Goal: Use online tool/utility: Utilize a website feature to perform a specific function

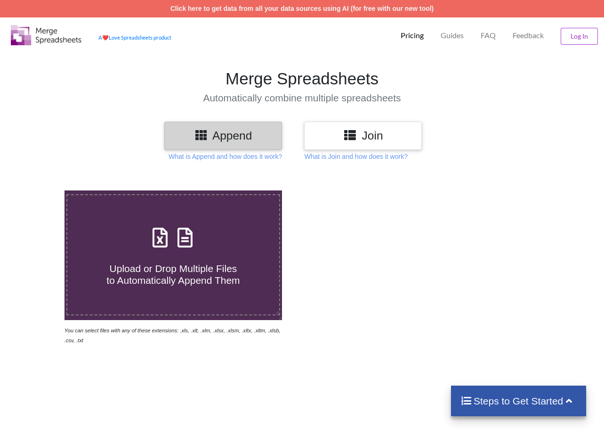
click at [223, 236] on div "Upload or Drop Multiple Files to Automatically Append Them" at bounding box center [173, 255] width 212 height 64
click at [40, 190] on input "Upload or Drop Multiple Files to Automatically Append Them" at bounding box center [40, 190] width 0 height 0
type input "C:\fakepath\JPG-to-excel_nSO.xlsx"
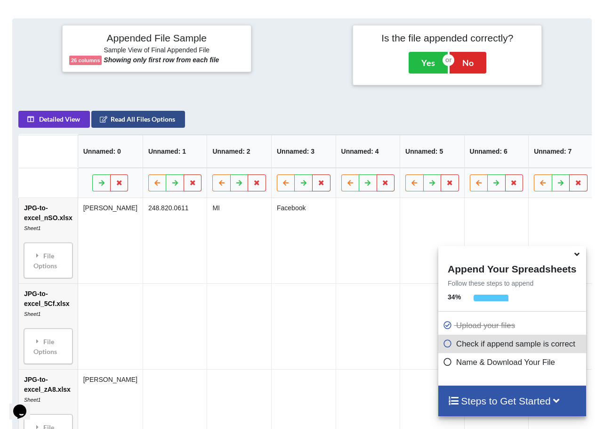
scroll to position [327, 0]
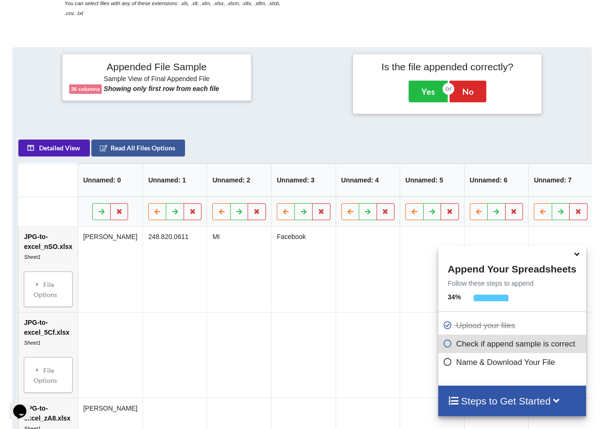
click at [57, 155] on button "Detailed View" at bounding box center [54, 148] width 72 height 17
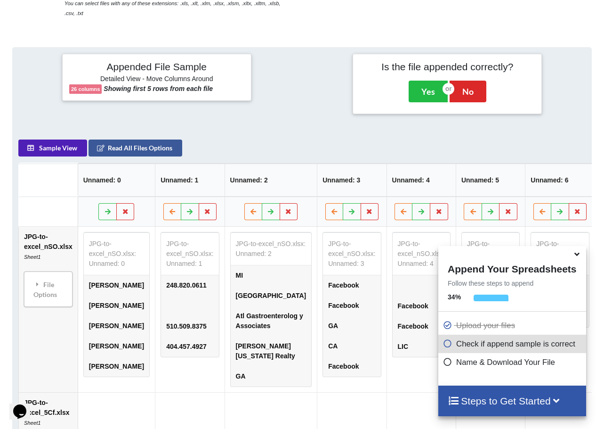
click at [57, 155] on button "Sample View" at bounding box center [52, 148] width 69 height 17
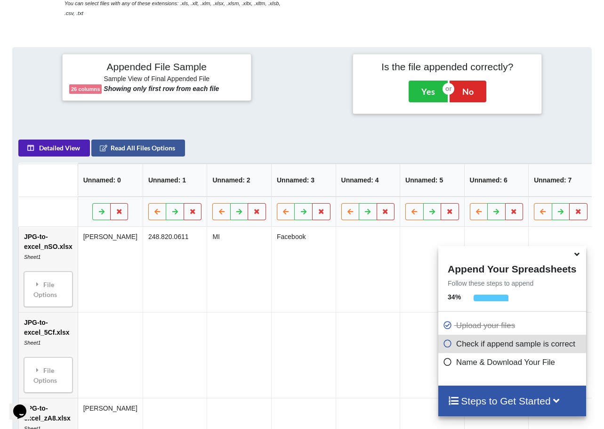
click at [57, 155] on button "Detailed View" at bounding box center [54, 148] width 72 height 17
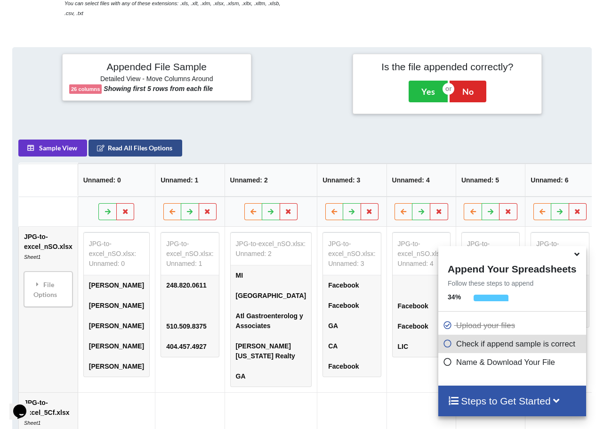
click at [138, 155] on button "Read All Files Options" at bounding box center [136, 148] width 94 height 17
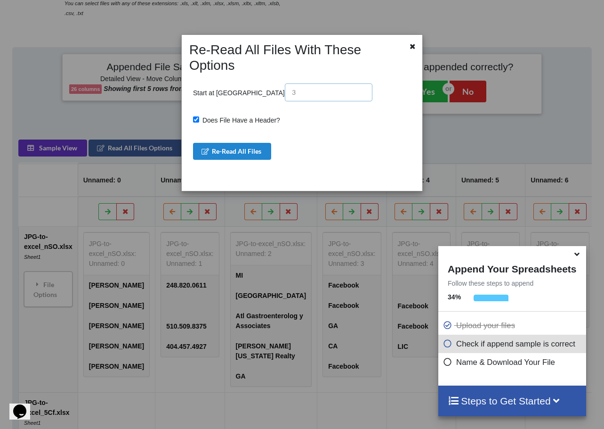
click at [285, 83] on input "text" at bounding box center [329, 92] width 88 height 18
type input "1"
click at [236, 143] on button "Re-Read All Files" at bounding box center [232, 151] width 79 height 17
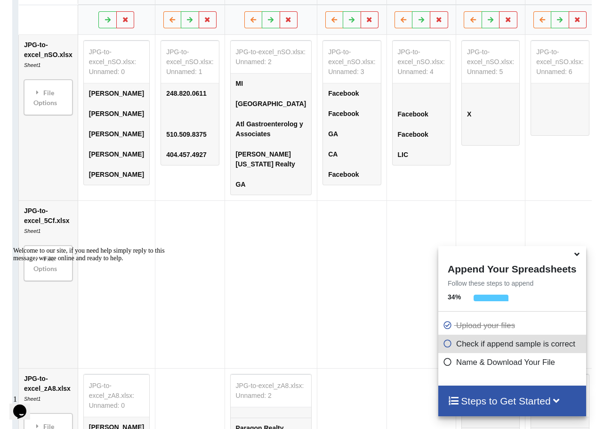
scroll to position [342, 0]
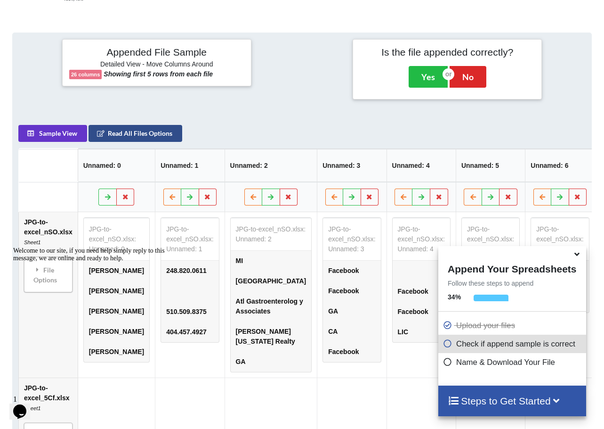
click at [149, 139] on button "Read All Files Options" at bounding box center [136, 133] width 94 height 17
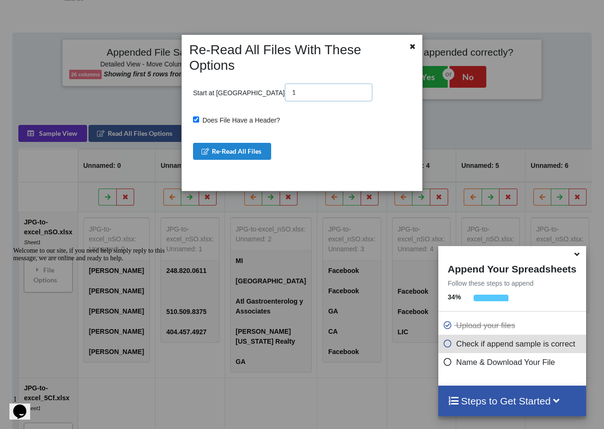
click at [285, 83] on input "1" at bounding box center [329, 92] width 88 height 18
type input "2"
click at [245, 143] on button "Re-Read All Files" at bounding box center [232, 151] width 79 height 17
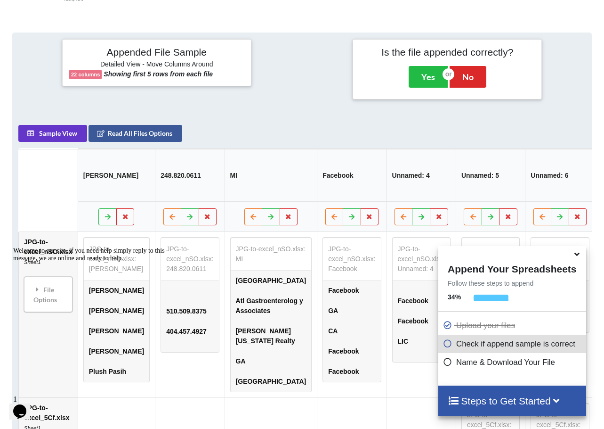
click at [130, 164] on th "[PERSON_NAME]" at bounding box center [116, 175] width 77 height 53
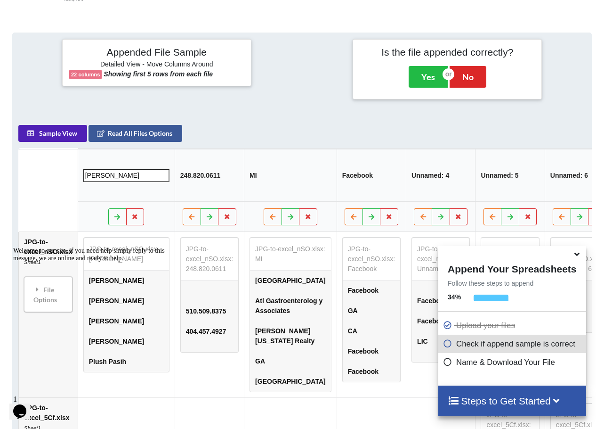
click at [61, 142] on button "Sample View" at bounding box center [52, 133] width 69 height 17
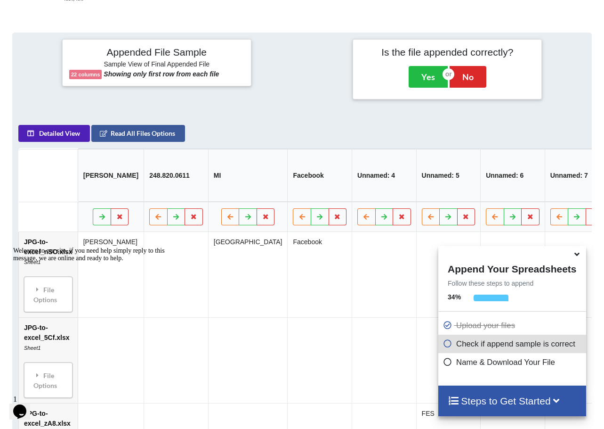
click at [61, 142] on button "Detailed View" at bounding box center [54, 133] width 72 height 17
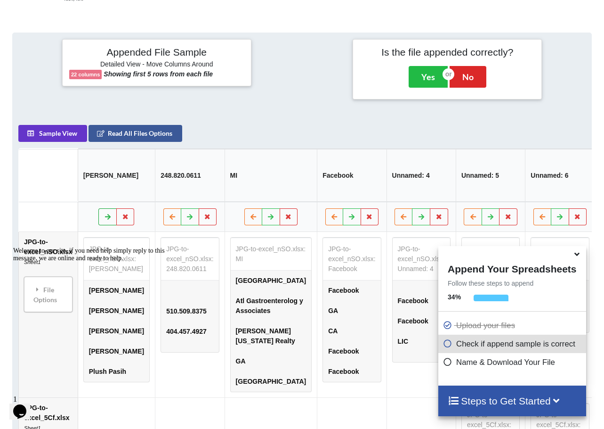
click at [103, 209] on button at bounding box center [107, 217] width 18 height 17
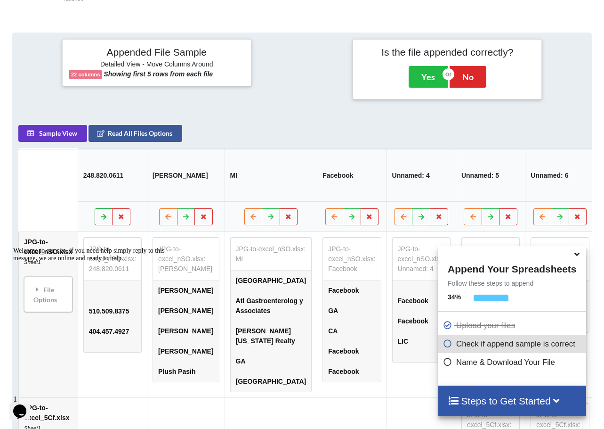
click at [102, 209] on button at bounding box center [104, 217] width 18 height 17
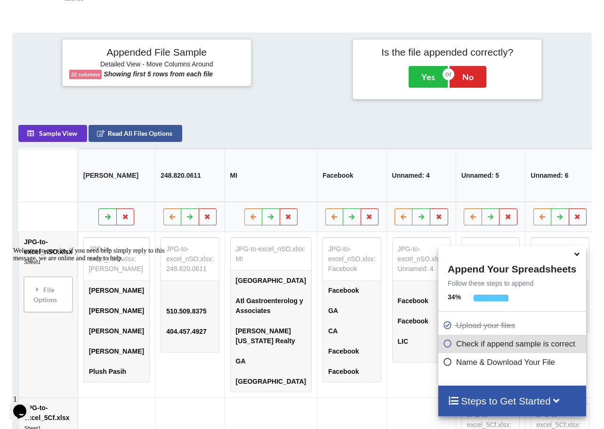
click at [102, 209] on button at bounding box center [107, 217] width 18 height 17
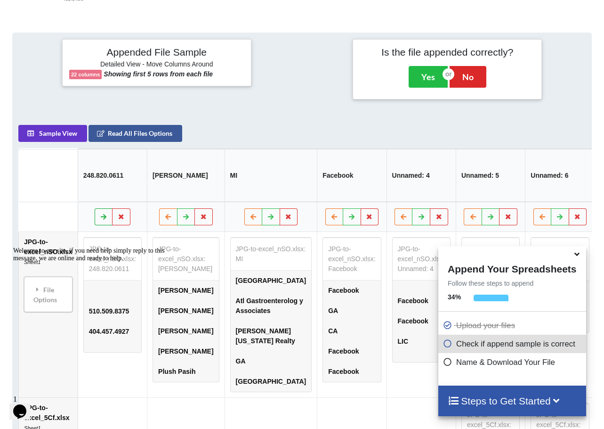
click at [102, 209] on button at bounding box center [104, 217] width 18 height 17
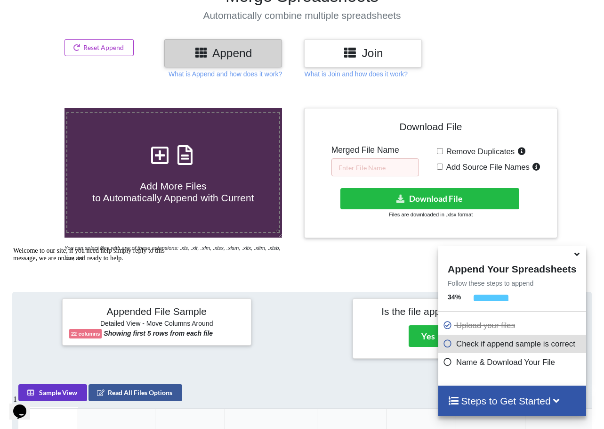
scroll to position [94, 0]
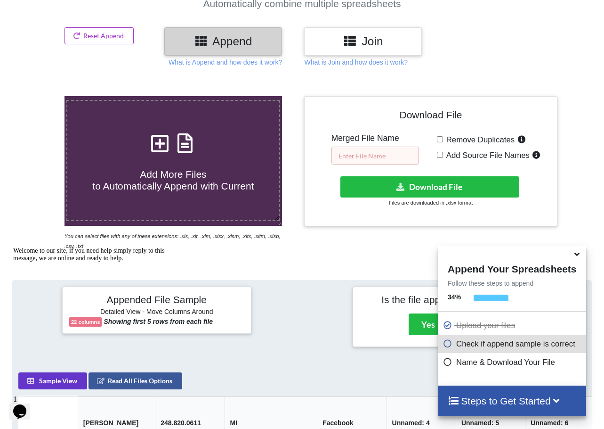
click at [371, 158] on input "text" at bounding box center [376, 156] width 88 height 18
click at [446, 138] on span "Remove Duplicates" at bounding box center [479, 139] width 72 height 9
click at [443, 138] on input "Remove Duplicates" at bounding box center [440, 139] width 6 height 6
checkbox input "true"
click at [445, 154] on span "Add Source File Names" at bounding box center [486, 155] width 87 height 9
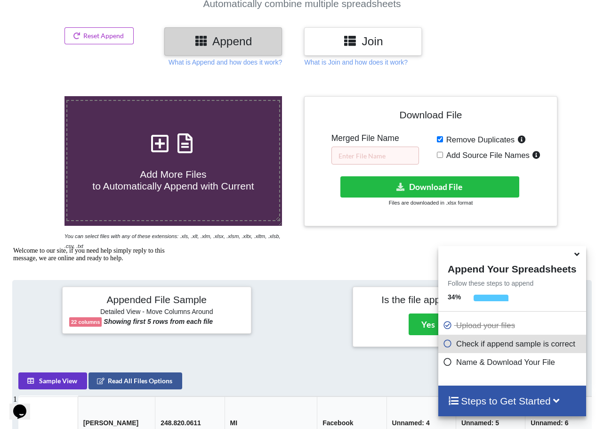
click at [443, 154] on input "Add Source File Names" at bounding box center [440, 155] width 6 height 6
checkbox input "true"
click at [434, 178] on button "Download File" at bounding box center [430, 186] width 179 height 21
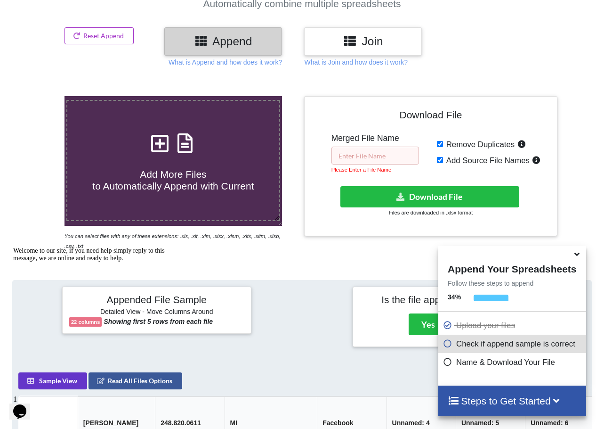
click at [383, 162] on input "text" at bounding box center [376, 156] width 88 height 18
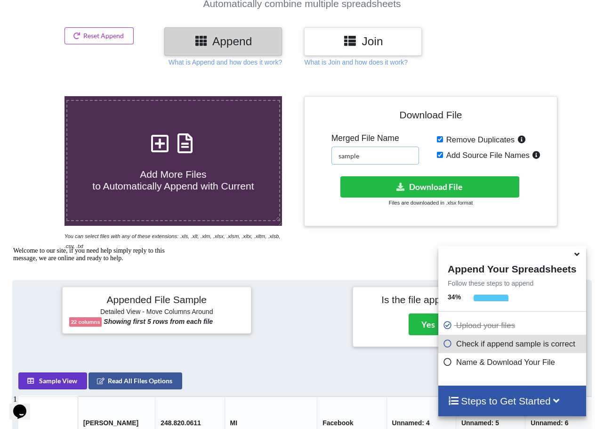
type input "sample"
click at [418, 190] on button "Download File" at bounding box center [430, 186] width 179 height 21
